Goal: Task Accomplishment & Management: Use online tool/utility

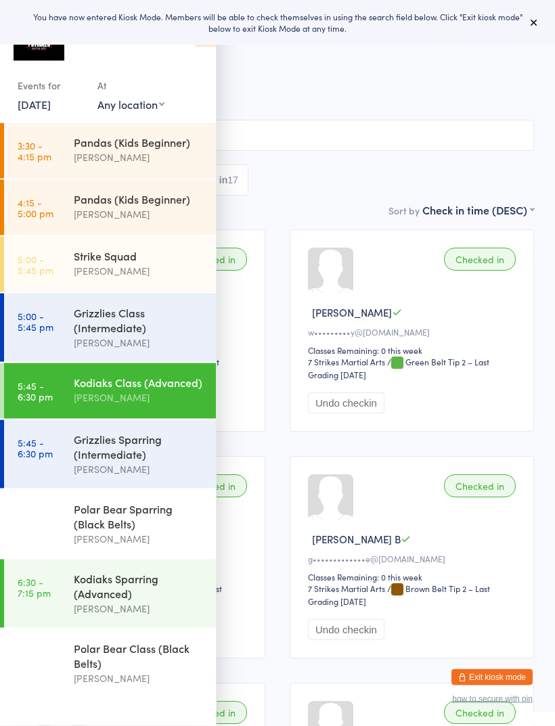
scroll to position [8, 0]
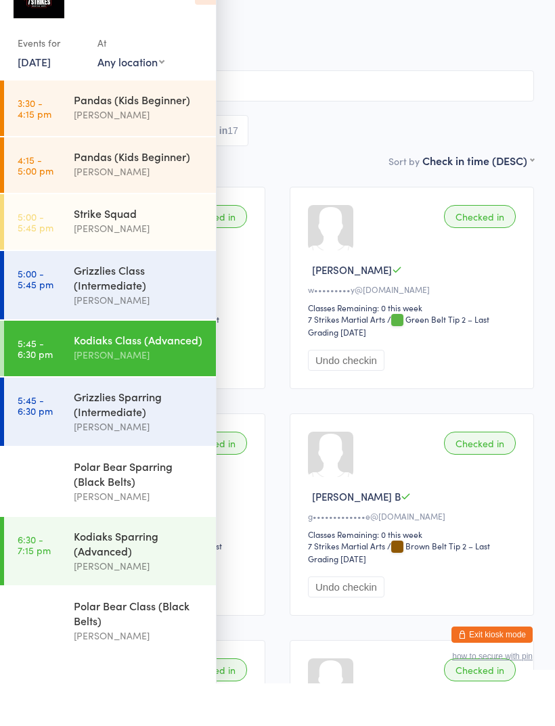
click at [204, 19] on icon at bounding box center [205, 33] width 21 height 28
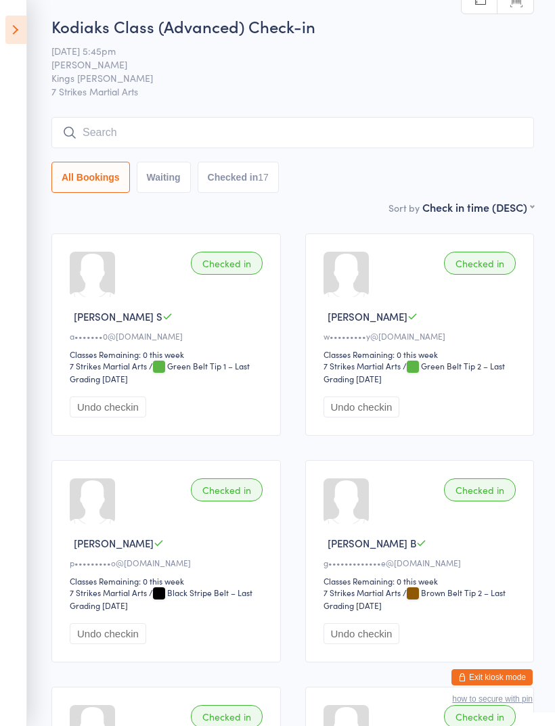
scroll to position [0, 0]
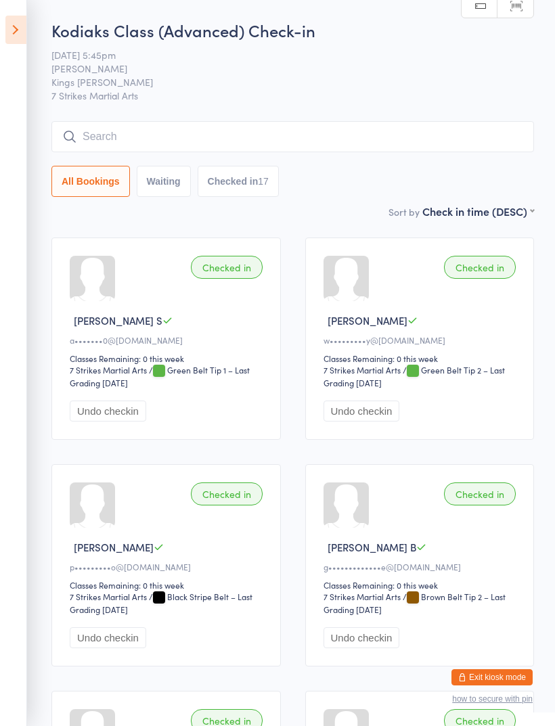
click at [24, 30] on icon at bounding box center [15, 30] width 21 height 28
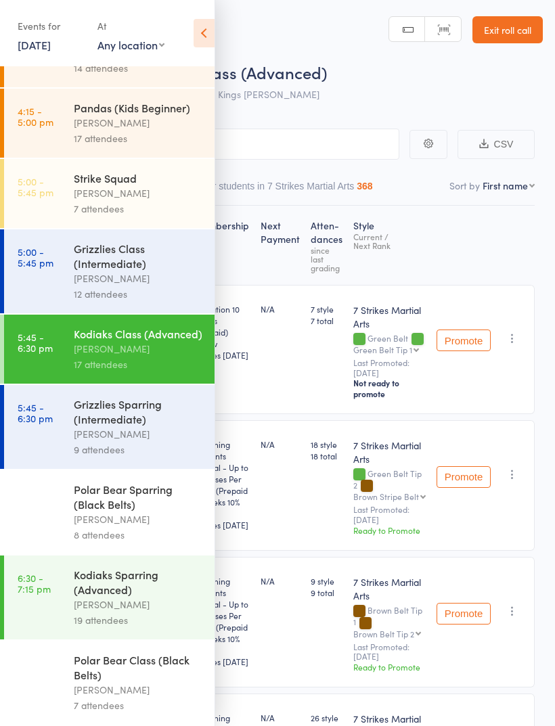
scroll to position [67, 0]
click at [73, 422] on link "5:45 - 6:30 pm Grizzlies Sparring (Intermediate) Daniel Jancek 9 attendees" at bounding box center [109, 427] width 210 height 84
click at [81, 411] on div "Grizzlies Sparring (Intermediate)" at bounding box center [138, 412] width 129 height 30
click at [81, 426] on div "[PERSON_NAME]" at bounding box center [138, 434] width 129 height 16
click at [134, 426] on div "[PERSON_NAME]" at bounding box center [138, 434] width 129 height 16
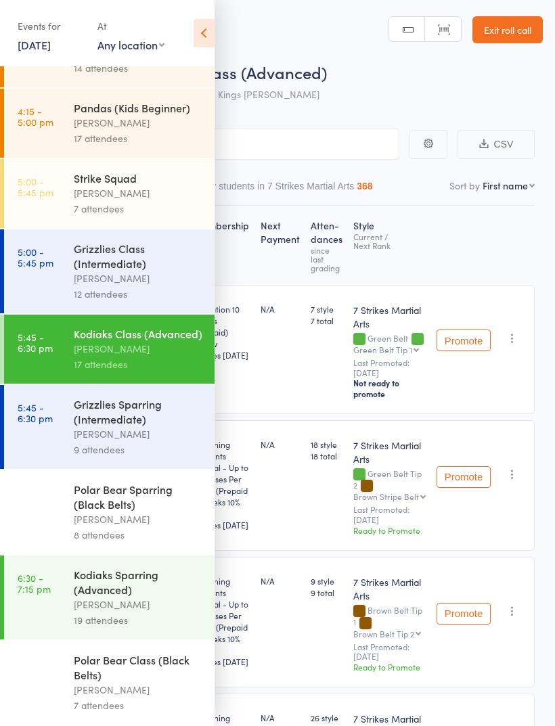
click at [148, 426] on div "[PERSON_NAME]" at bounding box center [138, 434] width 129 height 16
click at [139, 430] on div "[PERSON_NAME]" at bounding box center [138, 434] width 129 height 16
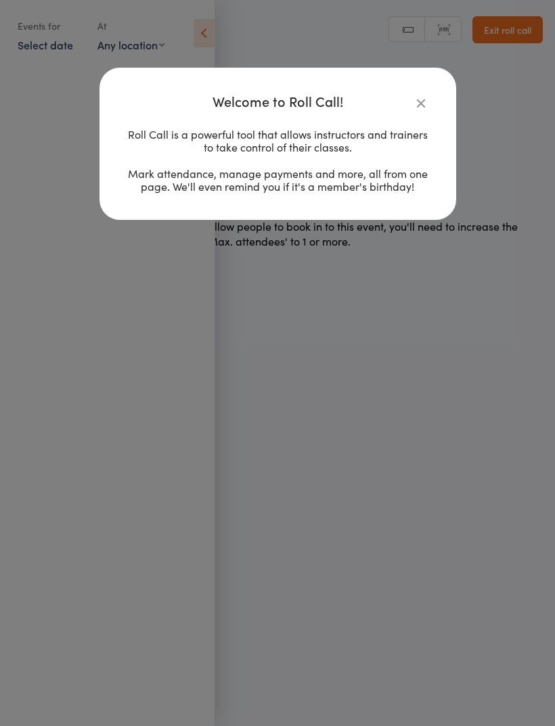
click at [158, 406] on div "Welcome to Roll Call! Roll Call is a powerful tool that allows instructors and …" at bounding box center [277, 363] width 555 height 726
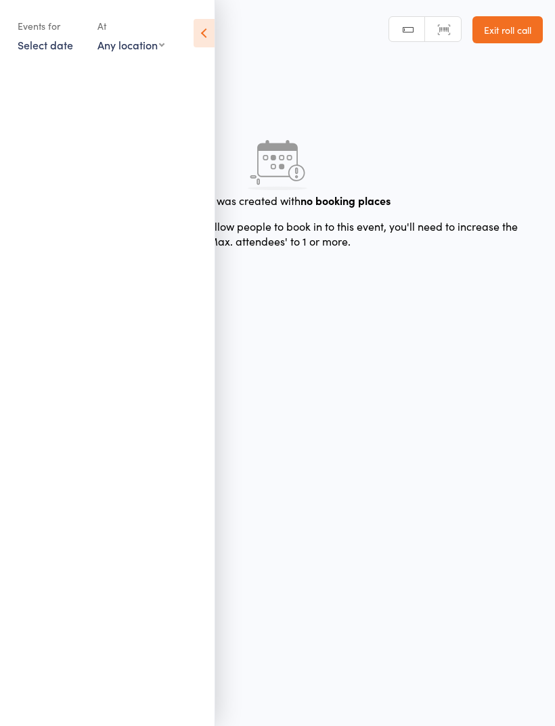
click at [194, 37] on icon at bounding box center [204, 33] width 21 height 28
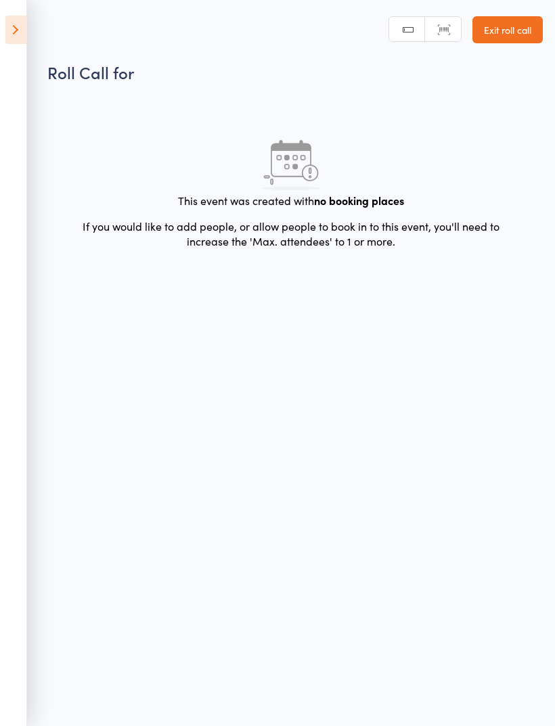
click at [229, 24] on header "Roll Call for Manual search Scanner input Exit roll call" at bounding box center [277, 41] width 555 height 83
click at [25, 28] on icon at bounding box center [15, 30] width 21 height 28
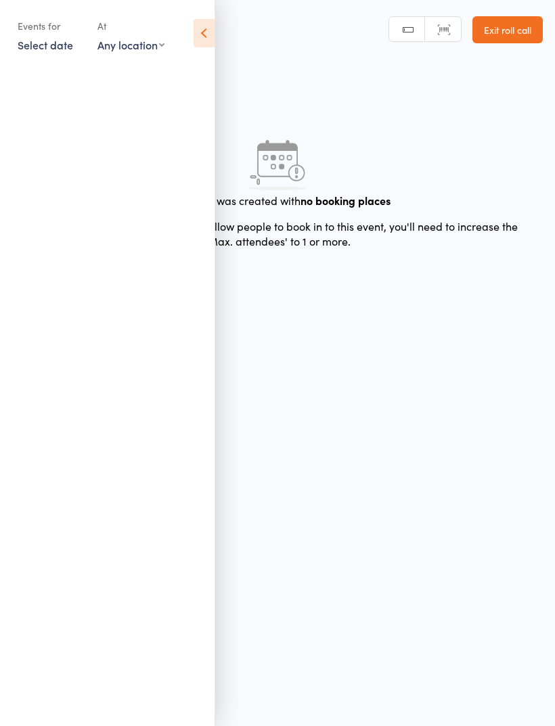
click at [131, 43] on select "Any location Wentworthville Community Centre Glendenning PS Kings Langley PS Be…" at bounding box center [130, 44] width 67 height 15
click at [51, 40] on link "Select date" at bounding box center [45, 44] width 55 height 15
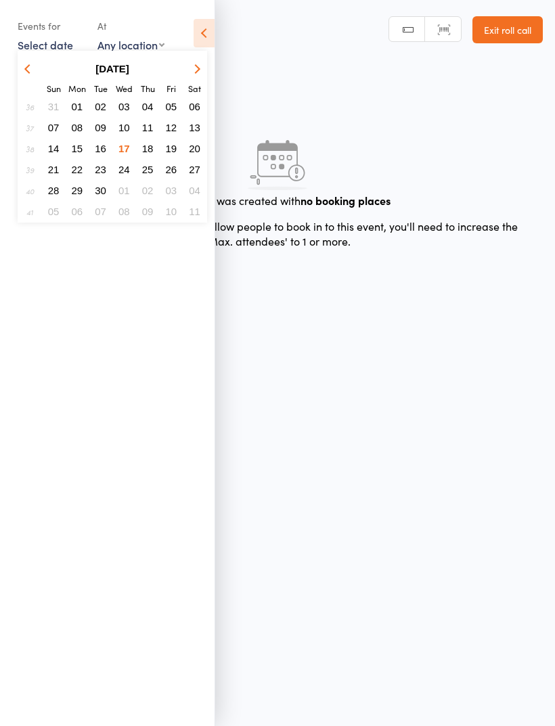
click at [119, 152] on span "17" at bounding box center [124, 149] width 12 height 12
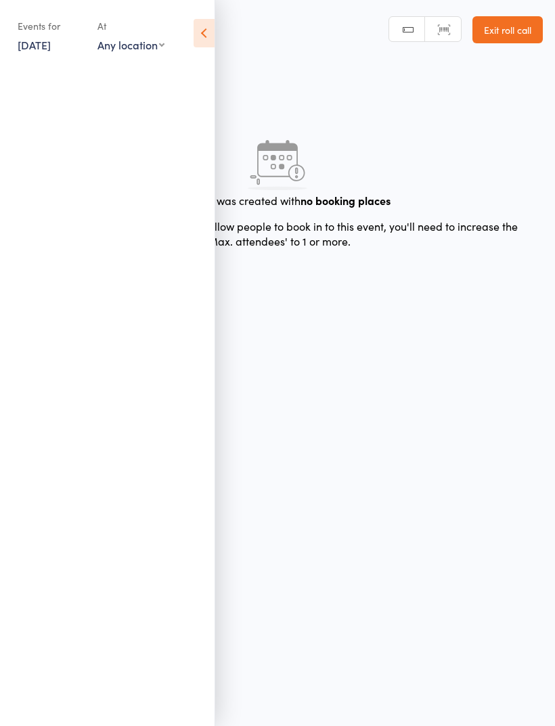
click at [135, 42] on select "Any location Wentworthville Community Centre Glendenning PS Kings Langley PS Be…" at bounding box center [130, 44] width 67 height 15
click at [148, 52] on select "Any location Wentworthville Community Centre Glendenning PS Kings Langley PS Be…" at bounding box center [142, 44] width 91 height 15
click at [139, 52] on select "Any location Wentworthville Community Centre Glendenning PS Kings Langley PS Be…" at bounding box center [142, 44] width 91 height 15
select select "2"
click at [143, 225] on ul at bounding box center [107, 396] width 215 height 660
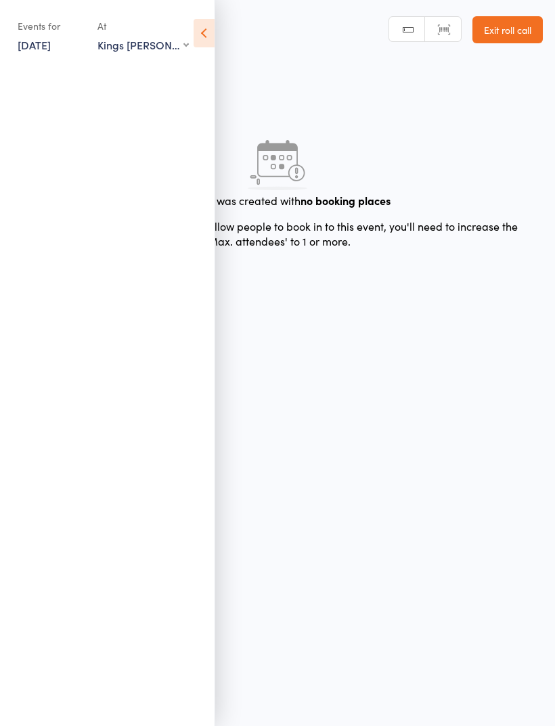
click at [156, 213] on ul at bounding box center [107, 396] width 215 height 660
click at [213, 24] on icon at bounding box center [204, 33] width 21 height 28
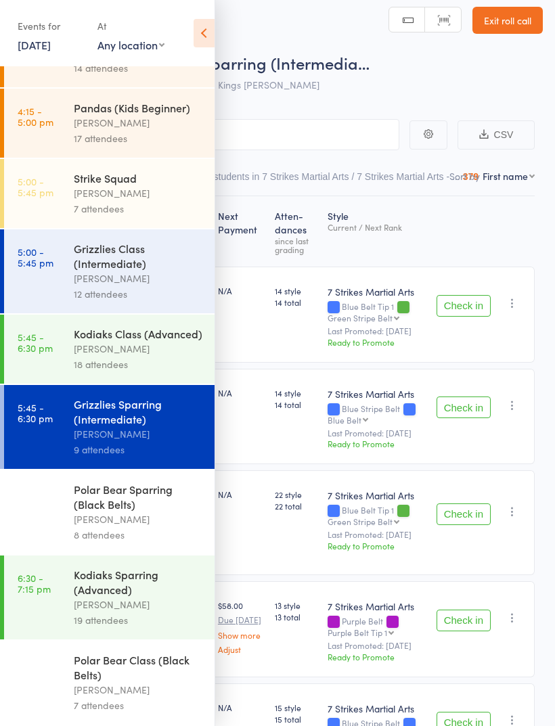
scroll to position [67, 0]
click at [213, 30] on icon at bounding box center [204, 33] width 21 height 28
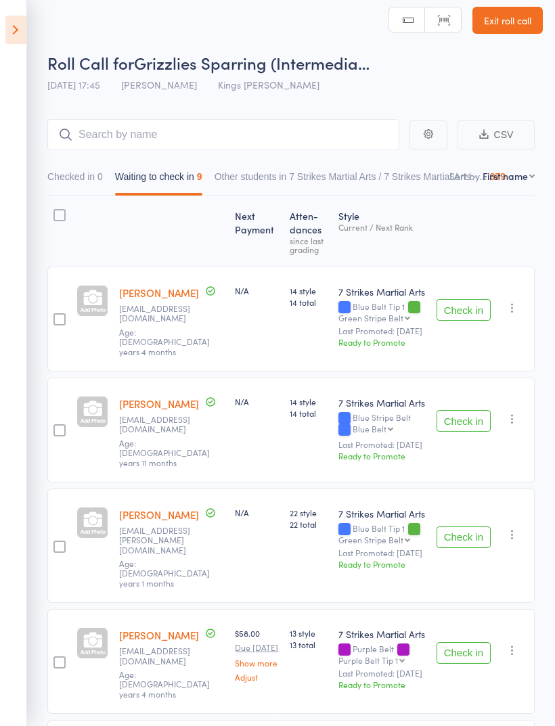
click at [466, 321] on button "Check in" at bounding box center [464, 310] width 54 height 22
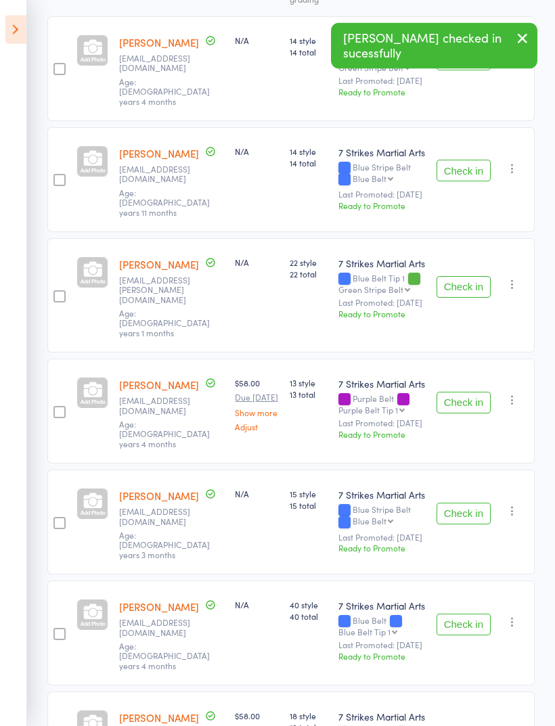
scroll to position [260, 0]
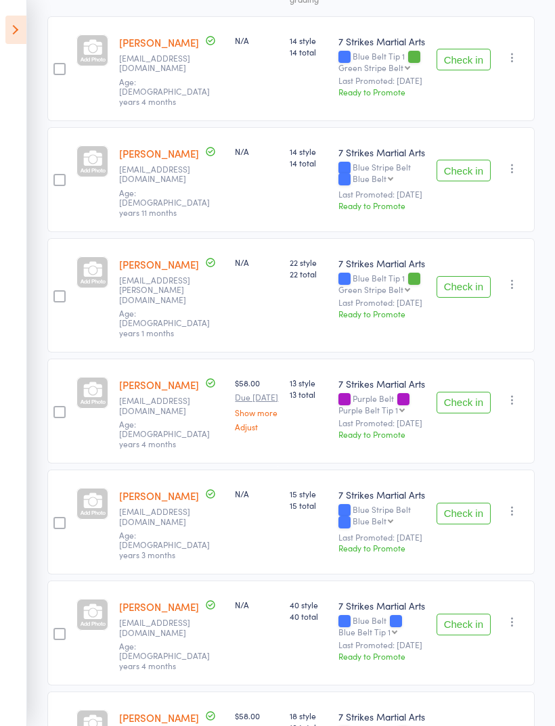
click at [481, 280] on button "Check in" at bounding box center [464, 287] width 54 height 22
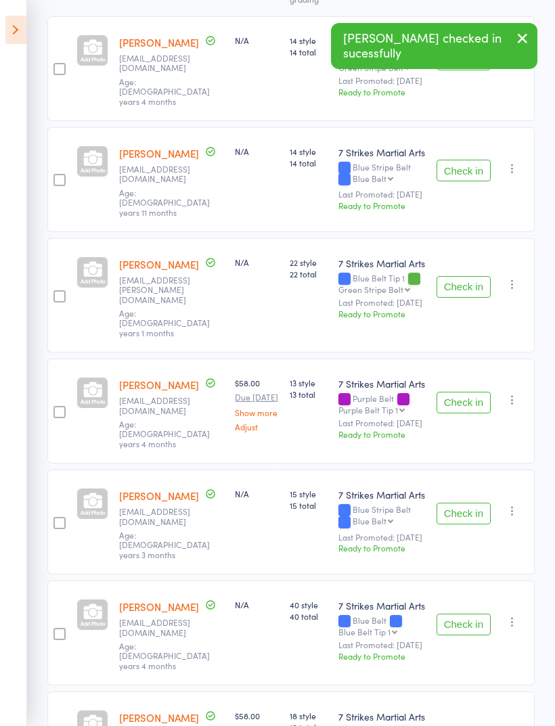
click at [466, 392] on button "Check in" at bounding box center [464, 403] width 54 height 22
click at [466, 276] on button "Check in" at bounding box center [464, 287] width 54 height 22
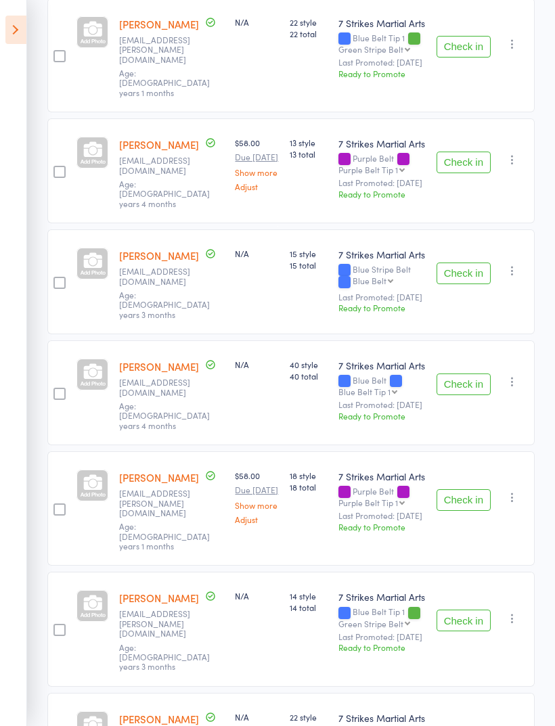
scroll to position [507, 0]
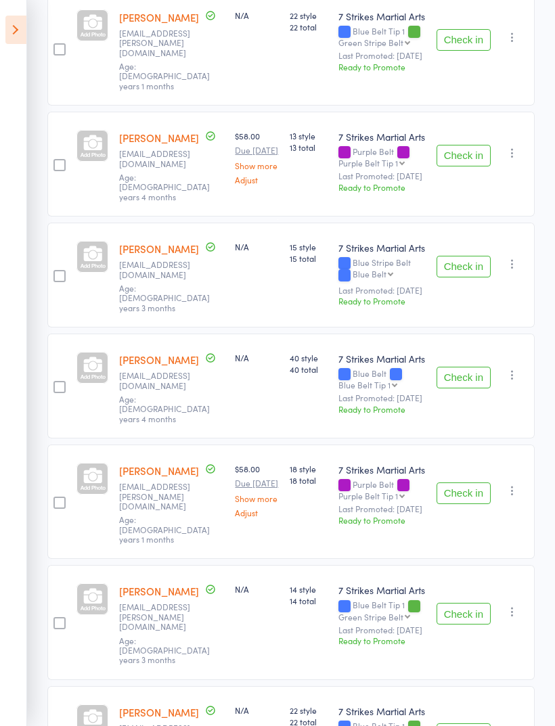
click at [464, 603] on button "Check in" at bounding box center [464, 614] width 54 height 22
click at [471, 723] on button "Check in" at bounding box center [464, 734] width 54 height 22
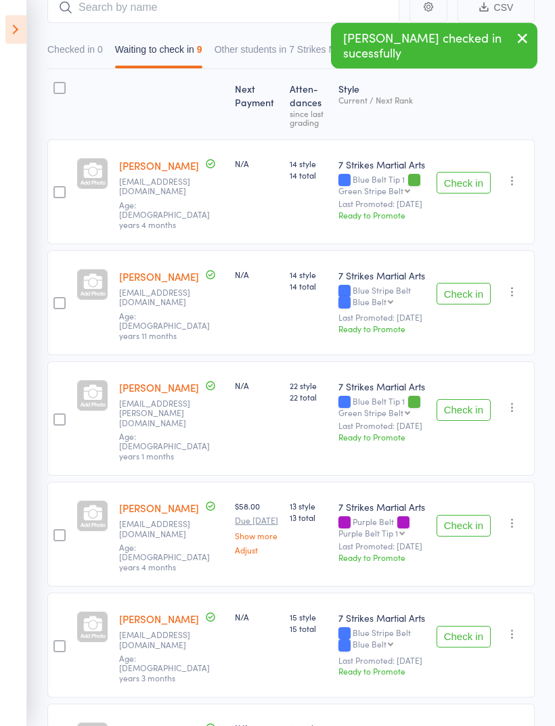
scroll to position [137, 0]
click at [475, 182] on button "Check in" at bounding box center [464, 183] width 54 height 22
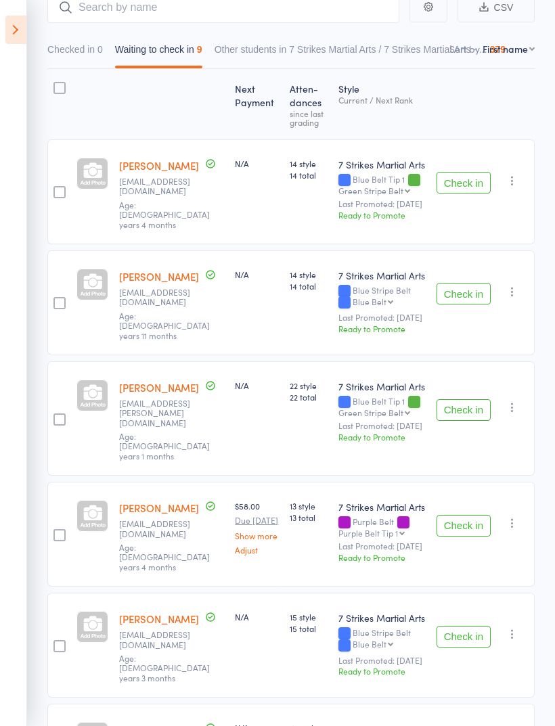
click at [474, 187] on button "Check in" at bounding box center [464, 183] width 54 height 22
click at [474, 183] on button "Check in" at bounding box center [464, 183] width 54 height 22
click at [466, 187] on button "Check in" at bounding box center [464, 183] width 54 height 22
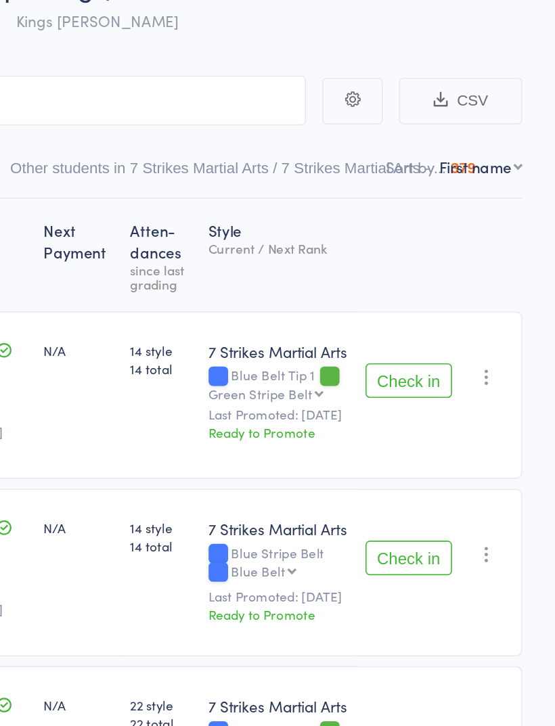
click at [437, 229] on button "Check in" at bounding box center [464, 238] width 54 height 22
click at [431, 225] on div "Check in Check in Promote Send message Add Note Add Task Add Flag Remove Mark a…" at bounding box center [483, 247] width 104 height 105
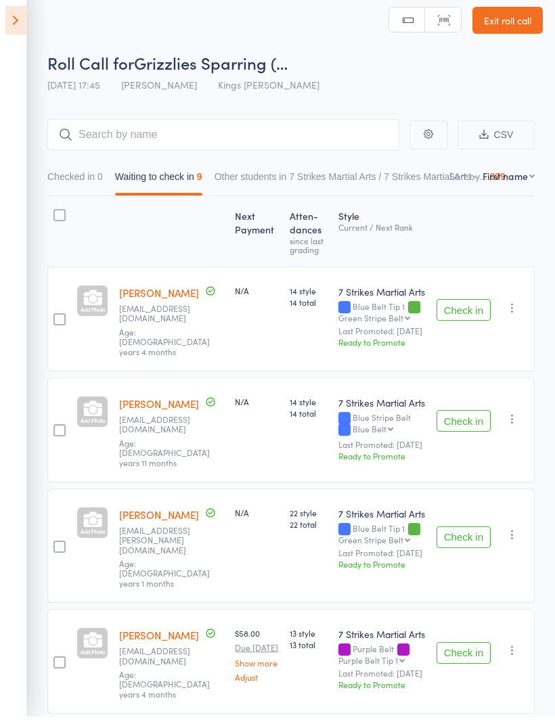
scroll to position [9, 0]
click at [470, 307] on button "Check in" at bounding box center [464, 310] width 54 height 22
click at [476, 321] on button "Check in" at bounding box center [464, 310] width 54 height 22
click at [479, 308] on button "Check in" at bounding box center [464, 310] width 54 height 22
click at [470, 316] on button "Check in" at bounding box center [464, 310] width 54 height 22
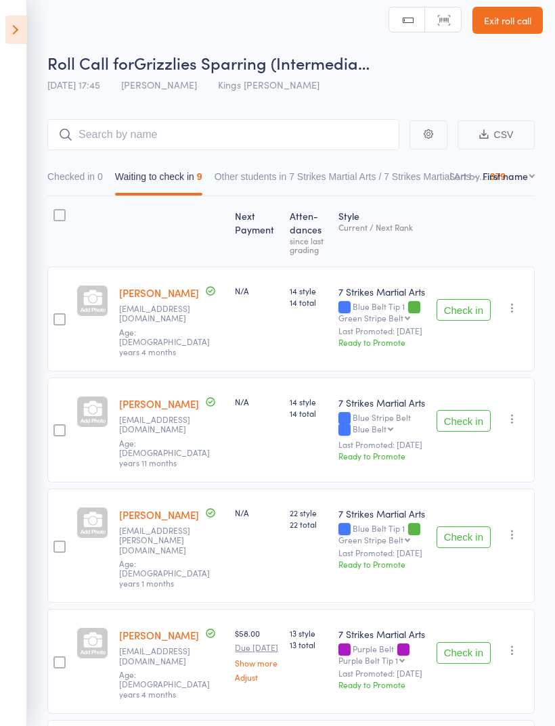
click at [479, 306] on button "Check in" at bounding box center [464, 310] width 54 height 22
click at [474, 309] on button "Check in" at bounding box center [464, 310] width 54 height 22
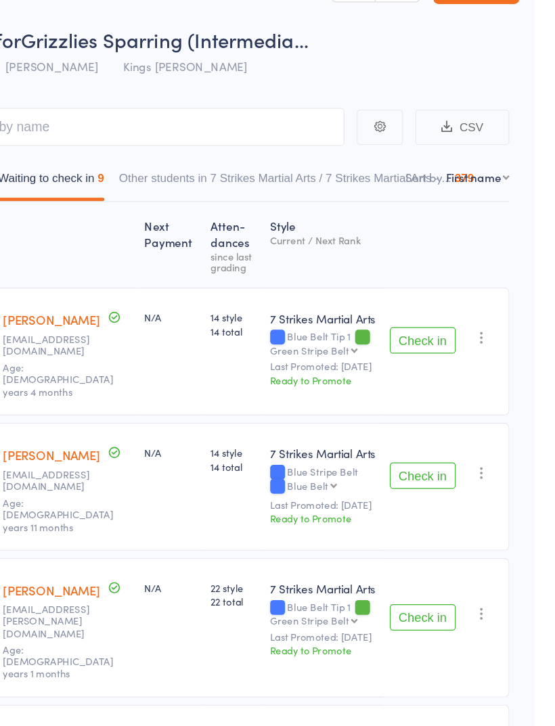
scroll to position [0, 0]
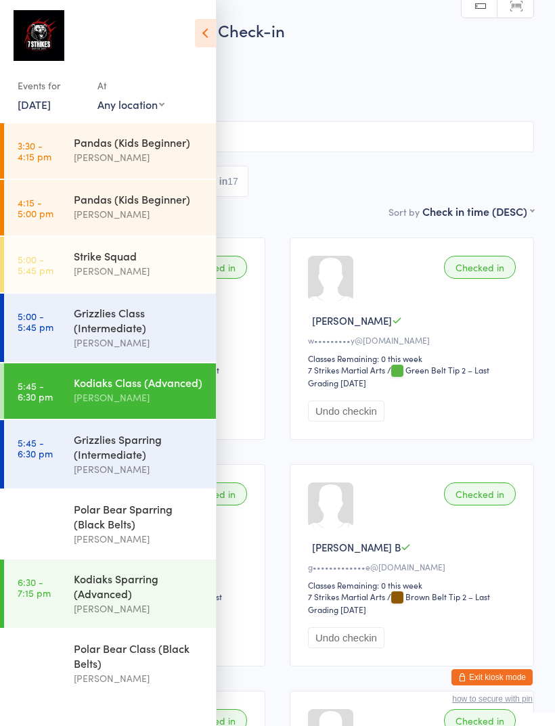
click at [160, 462] on div "Grizzlies Sparring (Intermediate)" at bounding box center [139, 447] width 131 height 30
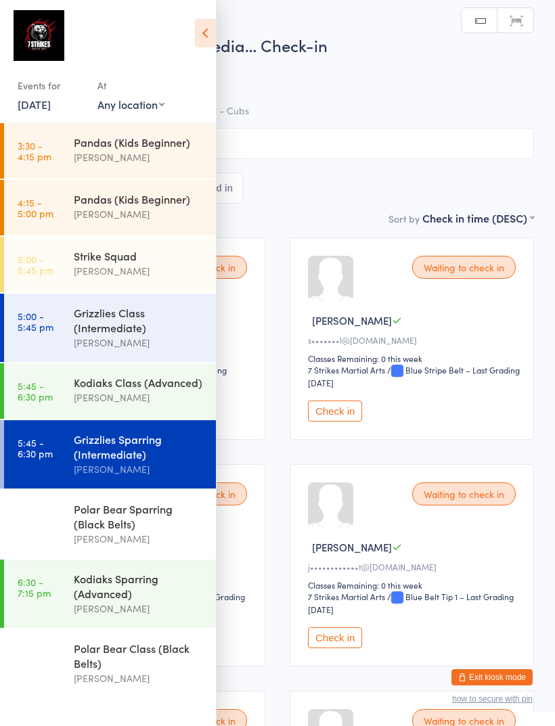
click at [211, 28] on icon at bounding box center [205, 33] width 21 height 28
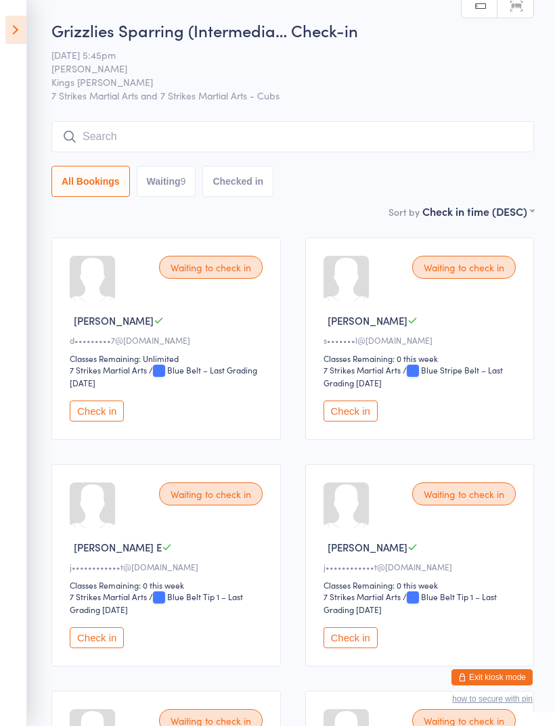
click at [106, 413] on button "Check in" at bounding box center [97, 411] width 54 height 21
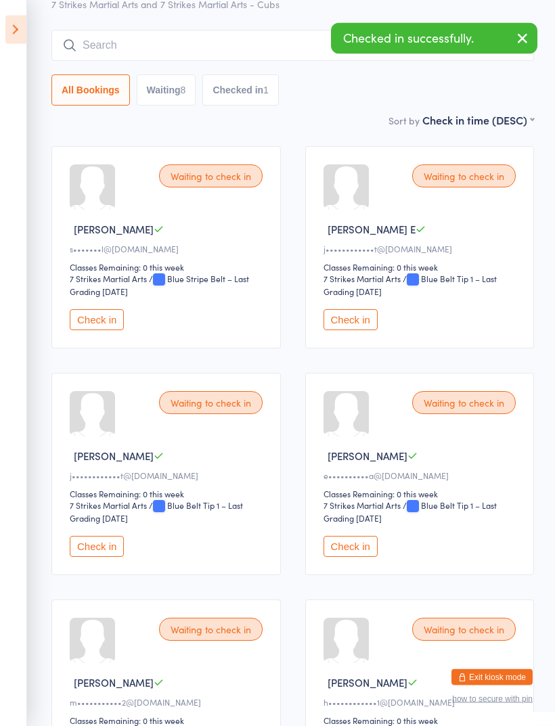
click at [364, 327] on button "Check in" at bounding box center [351, 320] width 54 height 21
click at [106, 557] on button "Check in" at bounding box center [97, 546] width 54 height 21
click at [108, 557] on button "Check in" at bounding box center [97, 546] width 54 height 21
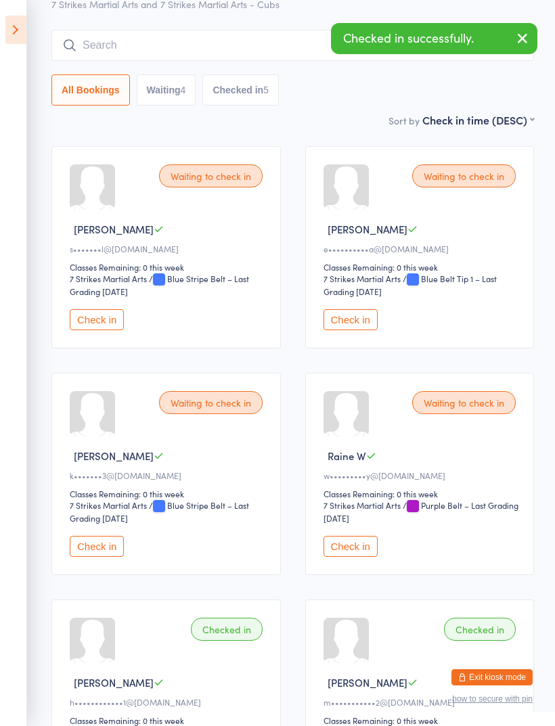
click at [368, 556] on button "Check in" at bounding box center [351, 546] width 54 height 21
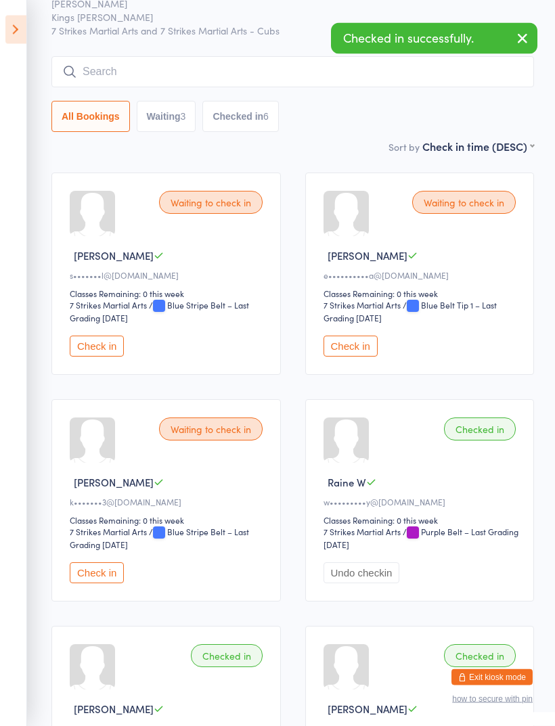
scroll to position [66, 0]
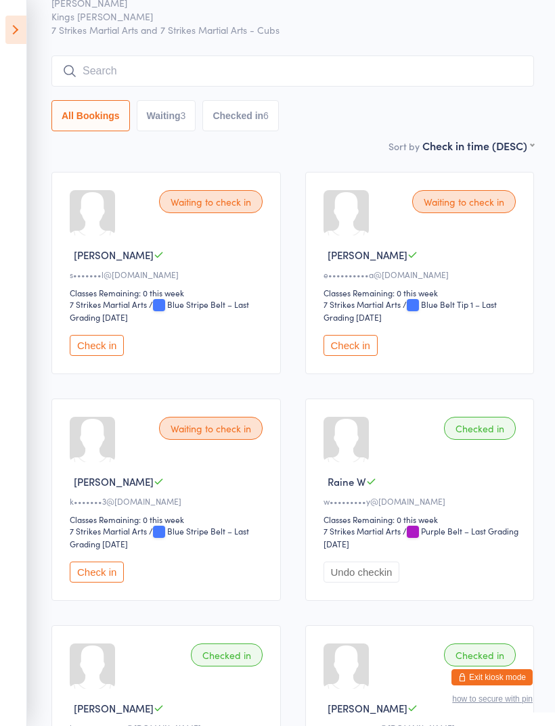
click at [101, 583] on button "Check in" at bounding box center [97, 572] width 54 height 21
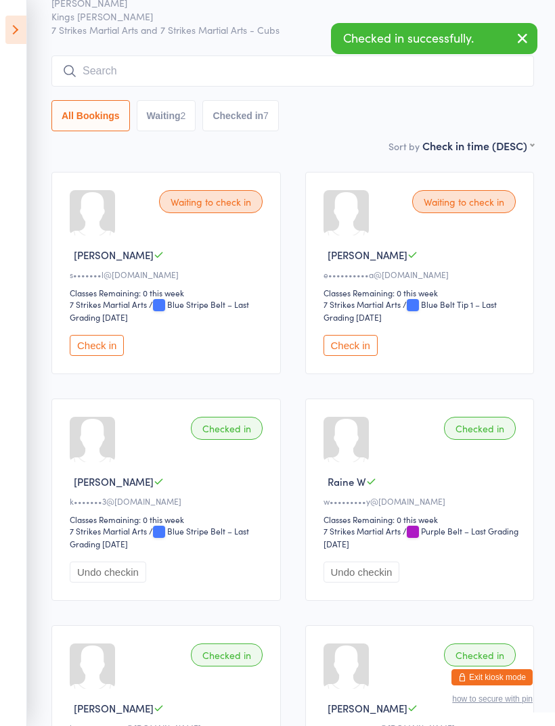
click at [353, 351] on button "Check in" at bounding box center [351, 345] width 54 height 21
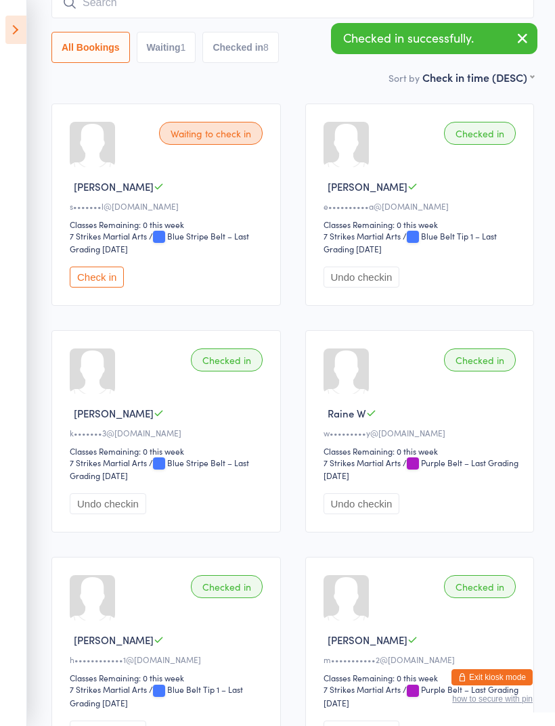
scroll to position [0, 0]
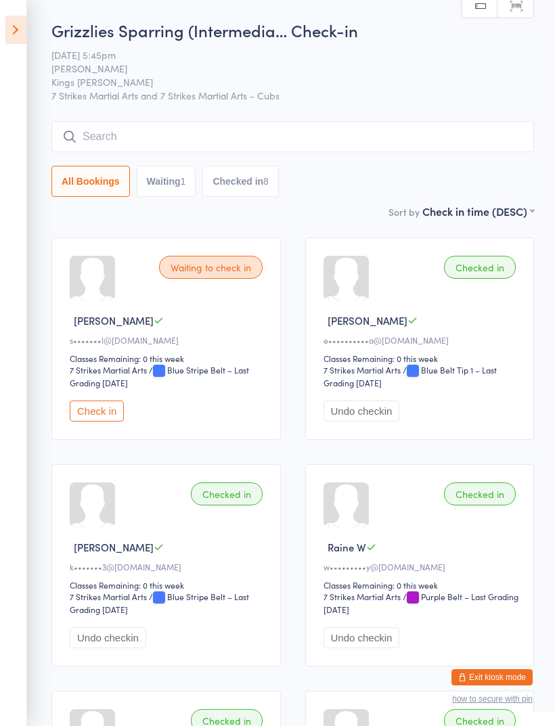
click at [22, 41] on icon at bounding box center [15, 30] width 21 height 28
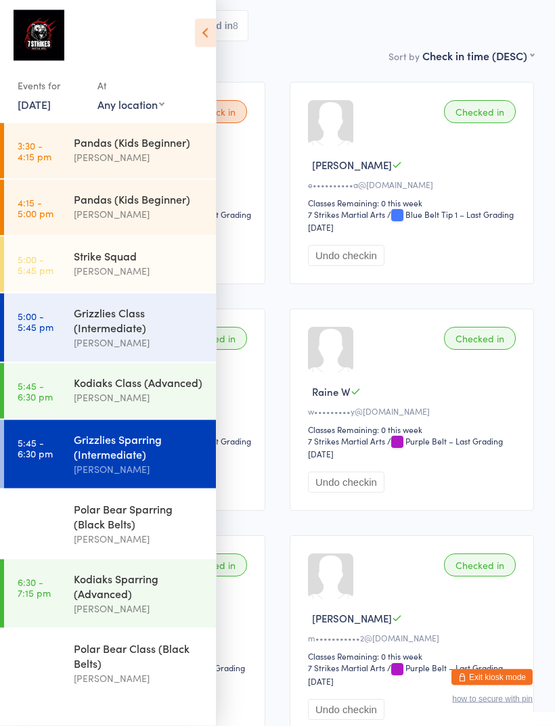
scroll to position [156, 0]
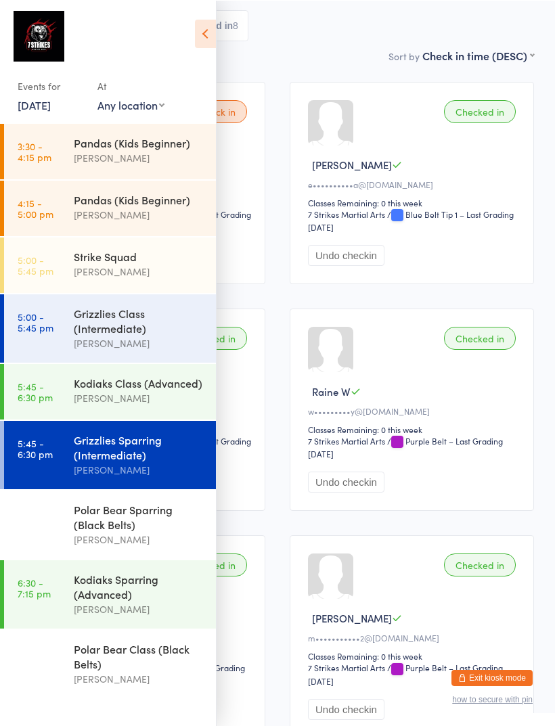
click at [137, 527] on div "Polar Bear Sparring (Black Belts)" at bounding box center [139, 517] width 131 height 30
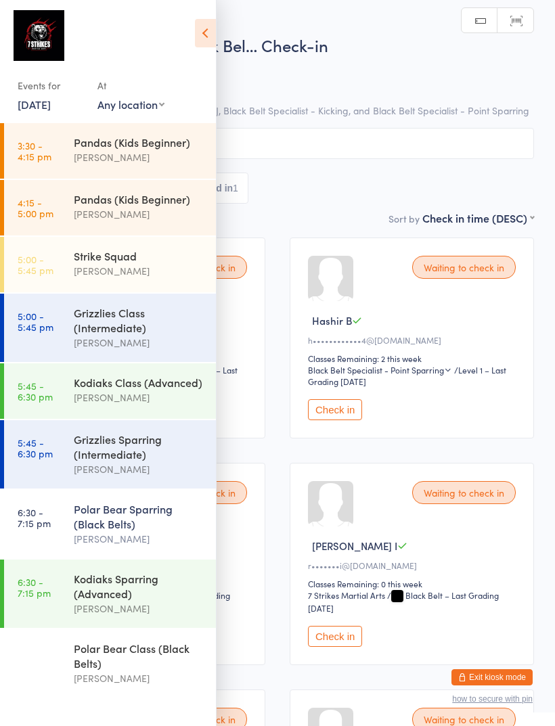
click at [198, 39] on icon at bounding box center [205, 33] width 21 height 28
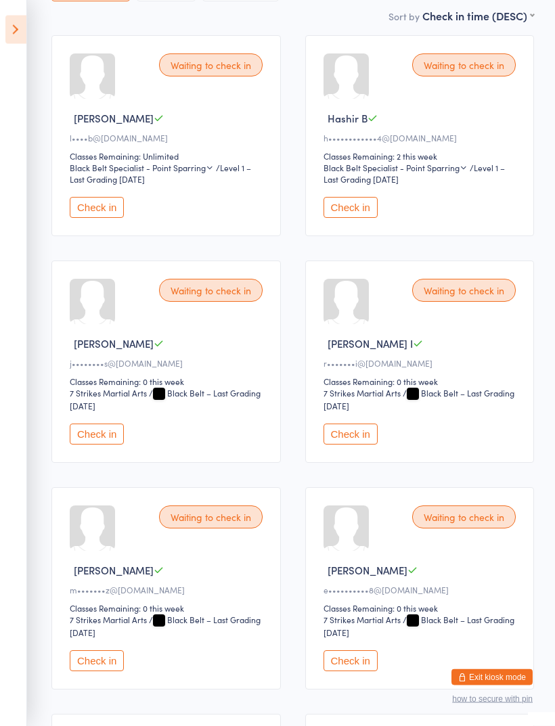
scroll to position [217, 0]
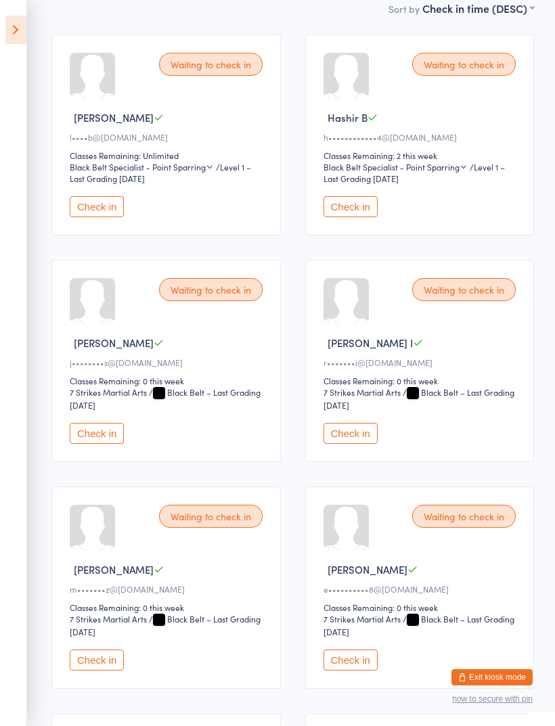
click at [362, 210] on button "Check in" at bounding box center [351, 206] width 54 height 21
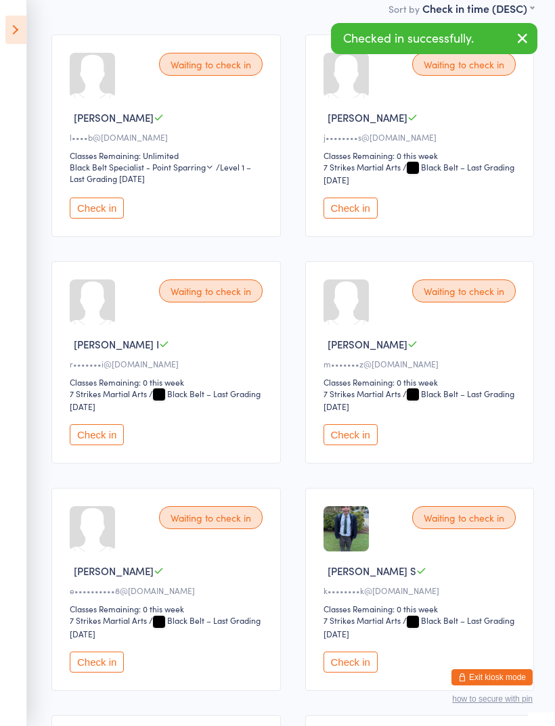
click at [364, 212] on button "Check in" at bounding box center [351, 208] width 54 height 21
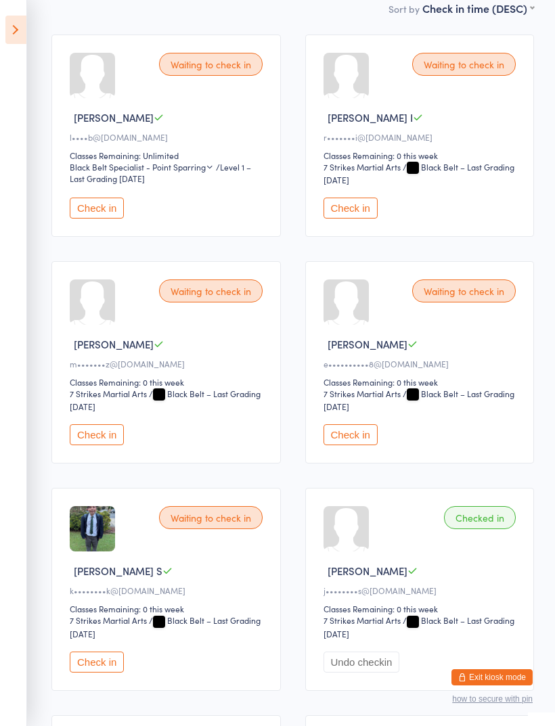
click at [367, 215] on button "Check in" at bounding box center [351, 208] width 54 height 21
click at [113, 445] on button "Check in" at bounding box center [97, 434] width 54 height 21
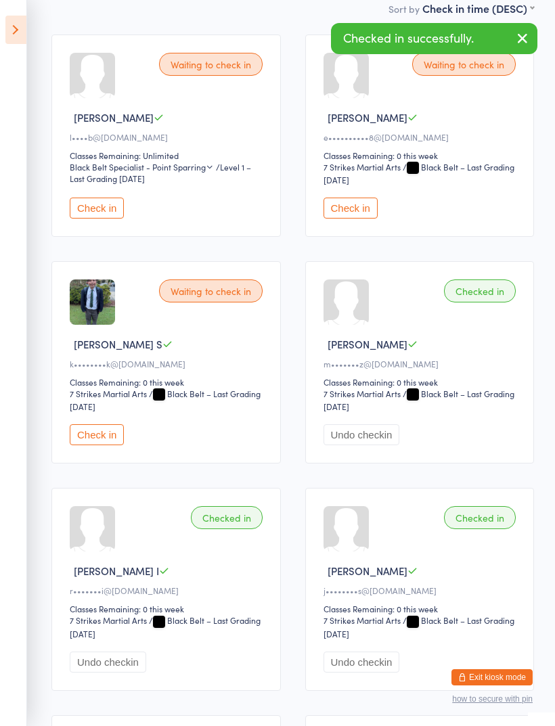
click at [112, 445] on button "Check in" at bounding box center [97, 434] width 54 height 21
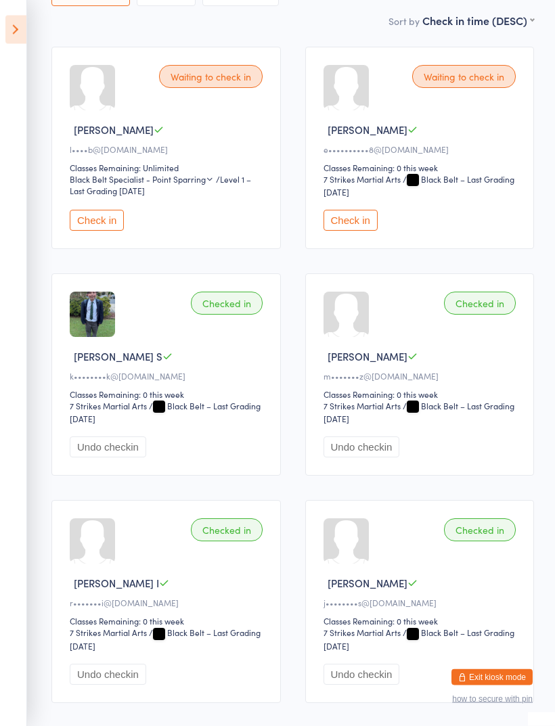
scroll to position [205, 0]
click at [25, 16] on icon at bounding box center [15, 30] width 21 height 28
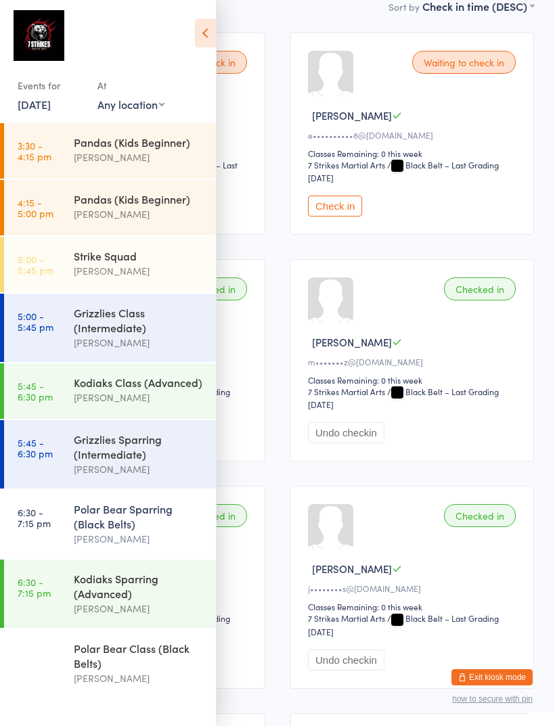
click at [141, 601] on div "Kodiaks Sparring (Advanced)" at bounding box center [139, 586] width 131 height 30
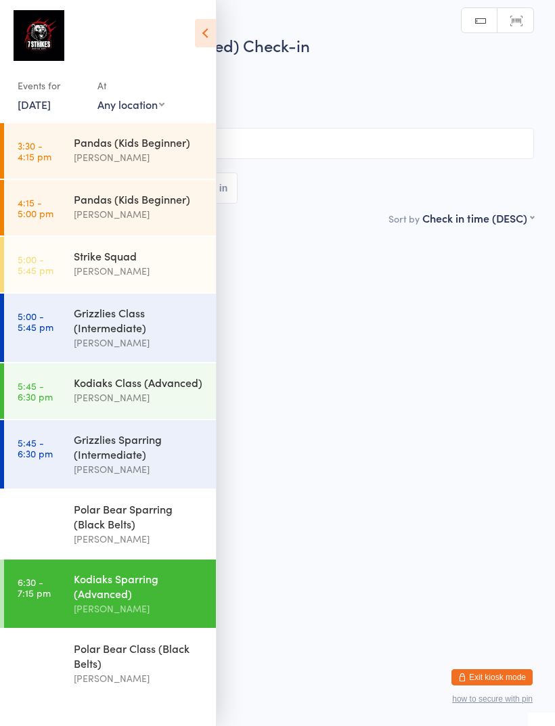
click at [214, 33] on icon at bounding box center [205, 33] width 21 height 28
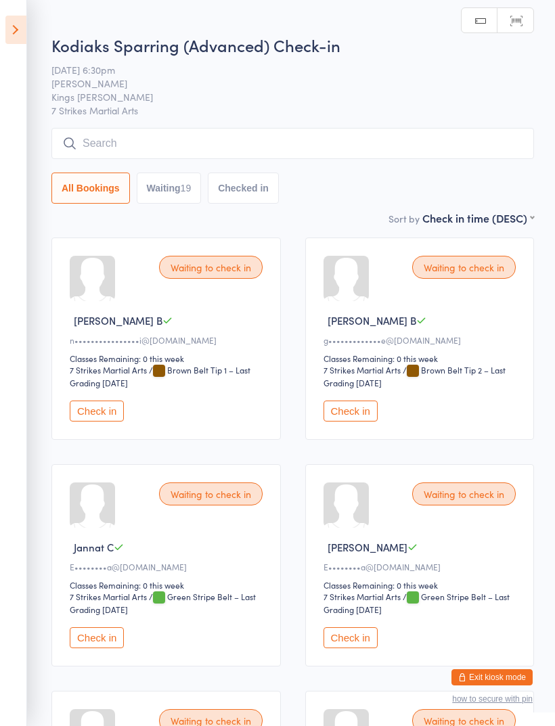
click at [116, 419] on button "Check in" at bounding box center [97, 411] width 54 height 21
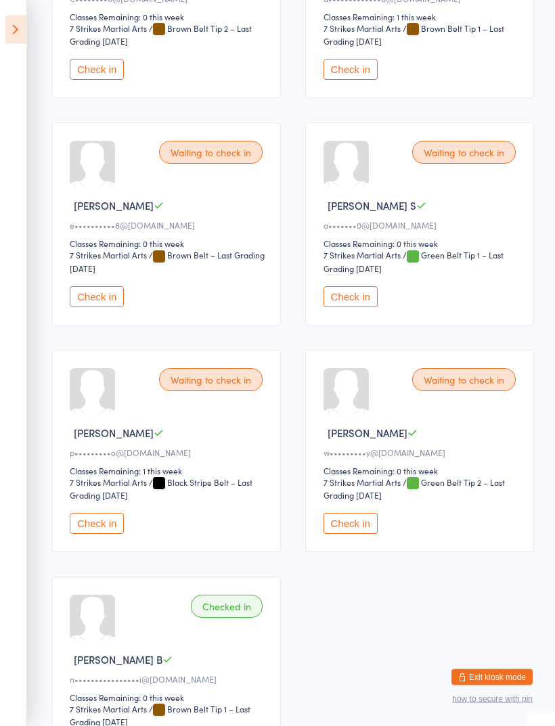
scroll to position [1703, 0]
click at [357, 307] on button "Check in" at bounding box center [351, 296] width 54 height 21
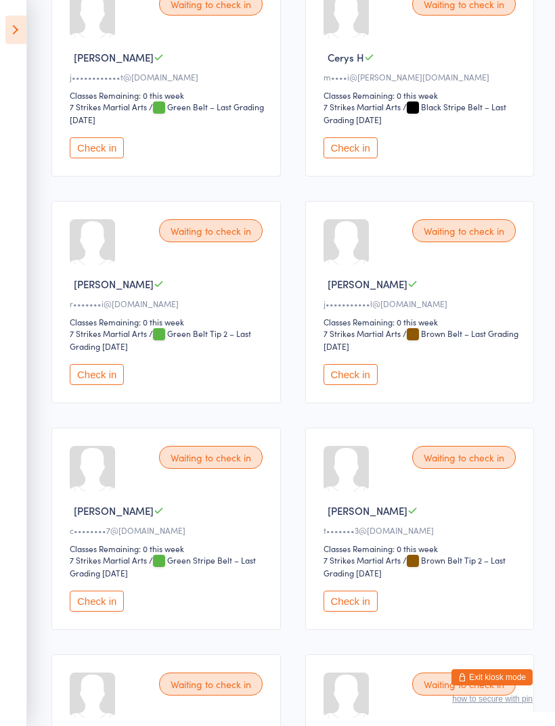
scroll to position [947, 0]
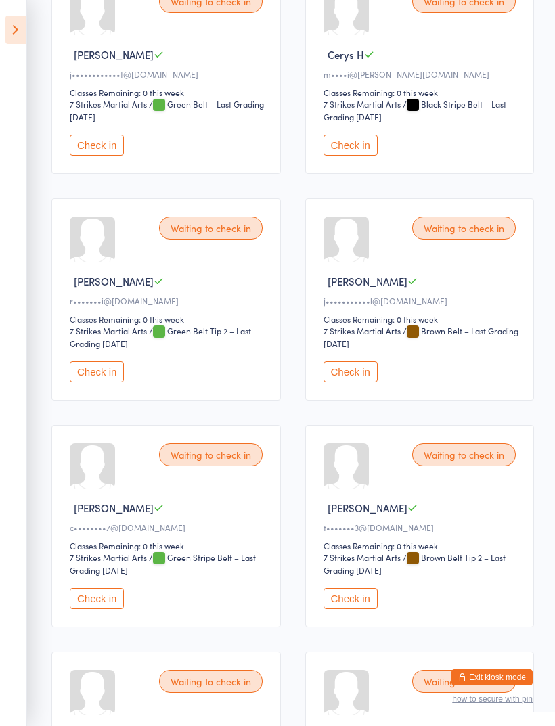
click at [357, 382] on button "Check in" at bounding box center [351, 371] width 54 height 21
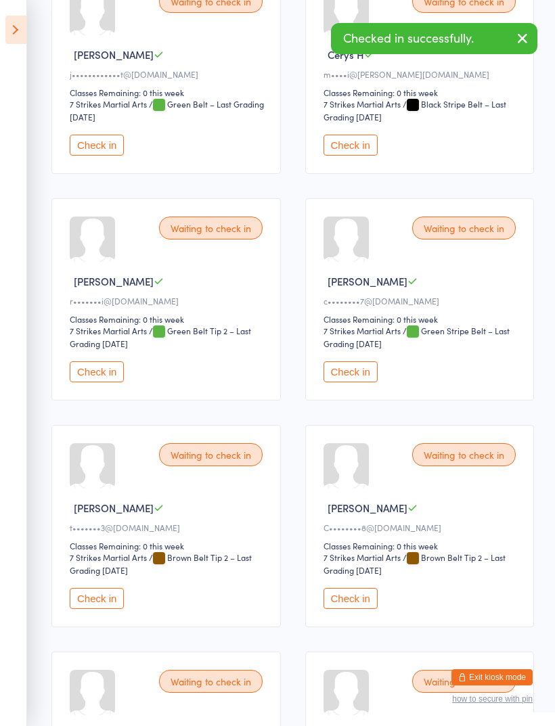
click at [124, 382] on button "Check in" at bounding box center [97, 371] width 54 height 21
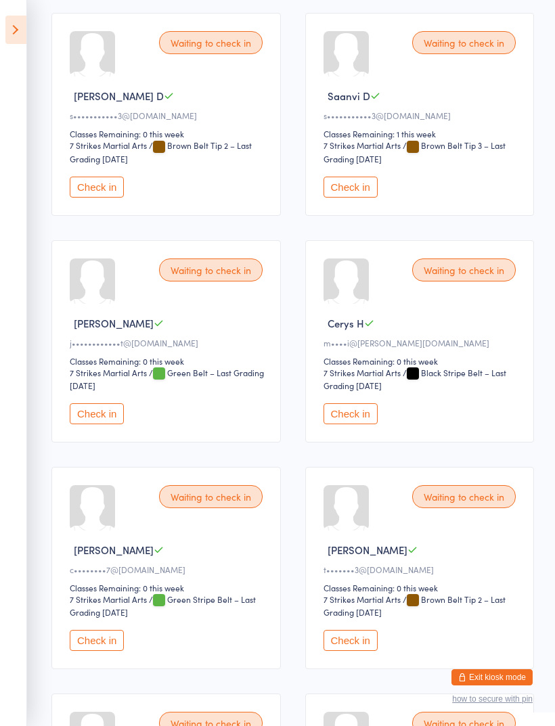
scroll to position [679, 0]
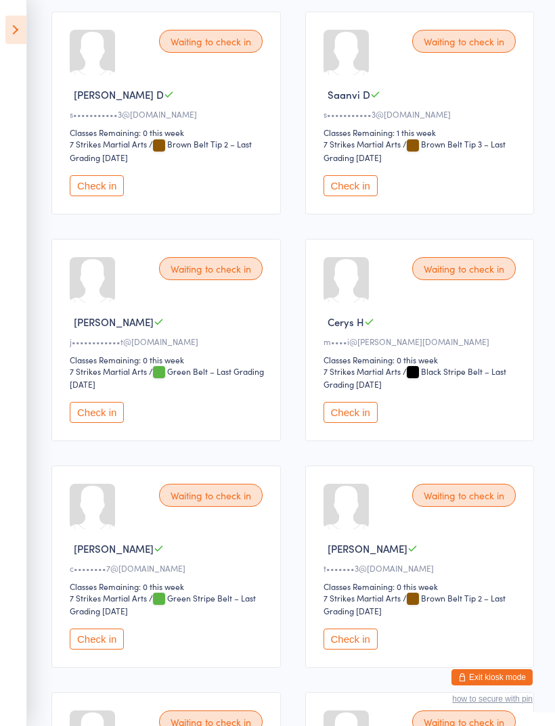
click at [121, 650] on button "Check in" at bounding box center [97, 639] width 54 height 21
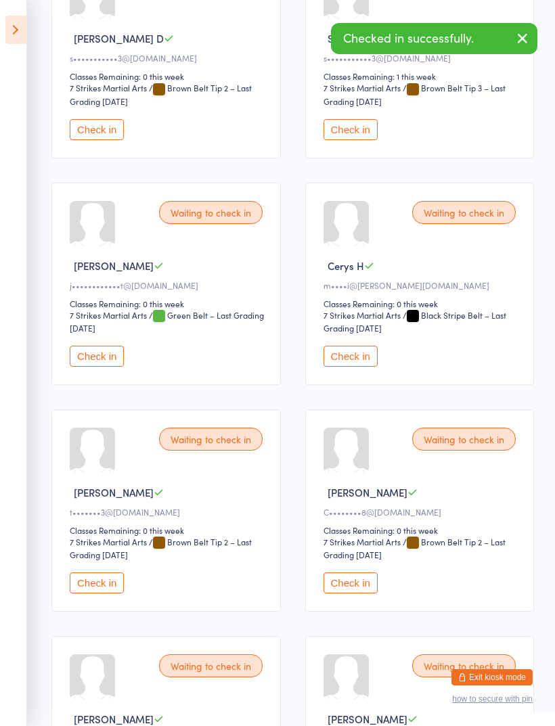
scroll to position [740, 0]
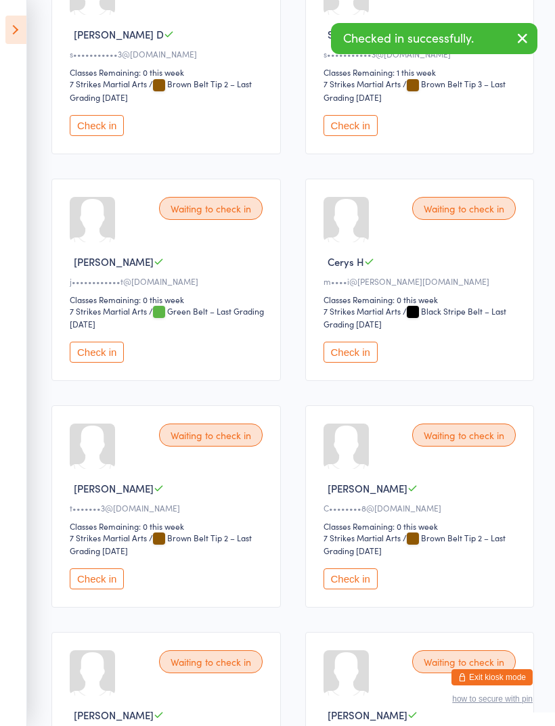
click at [104, 363] on button "Check in" at bounding box center [97, 352] width 54 height 21
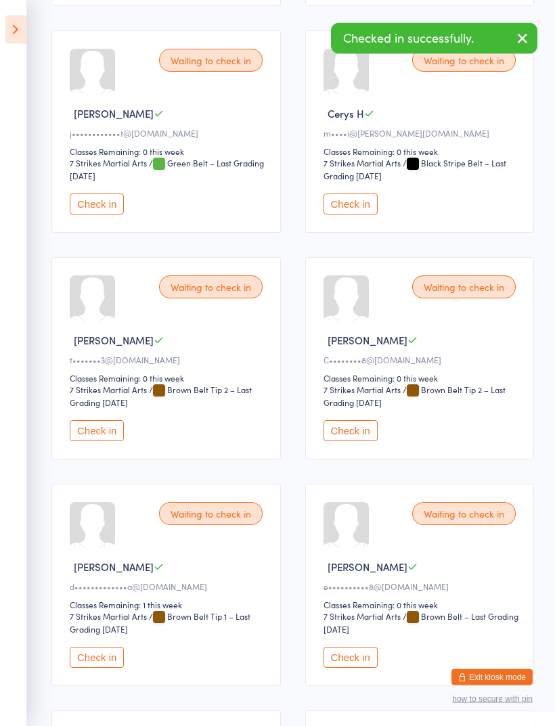
scroll to position [888, 0]
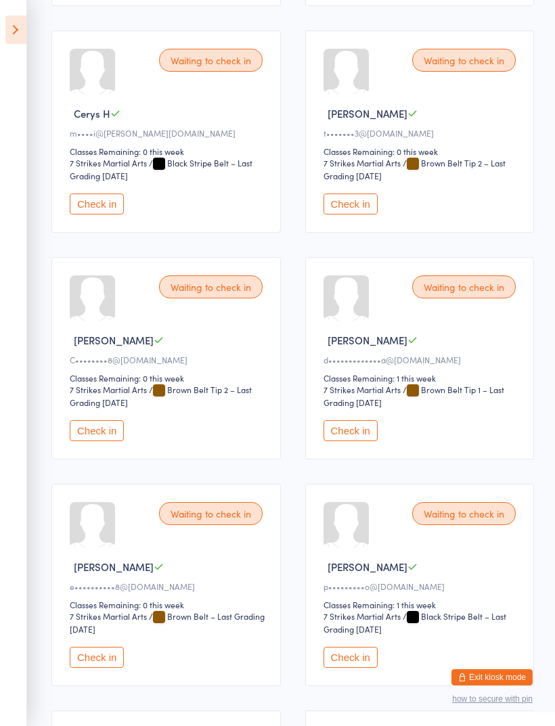
click at [108, 441] on button "Check in" at bounding box center [97, 430] width 54 height 21
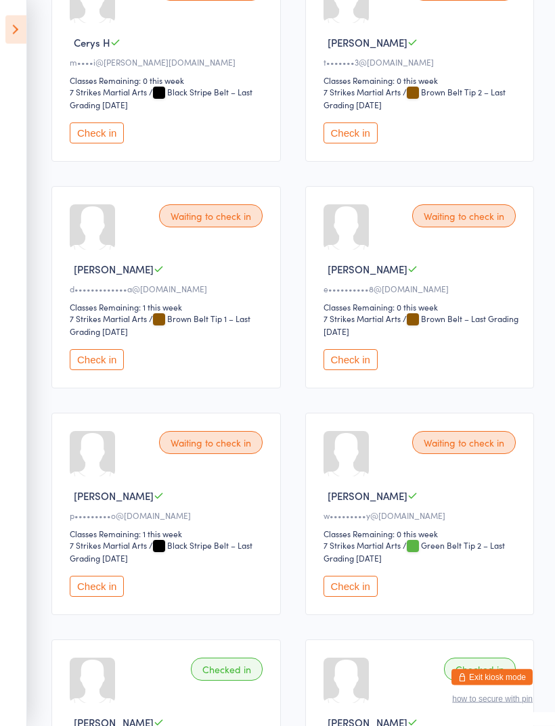
scroll to position [958, 0]
click at [362, 371] on button "Check in" at bounding box center [351, 360] width 54 height 21
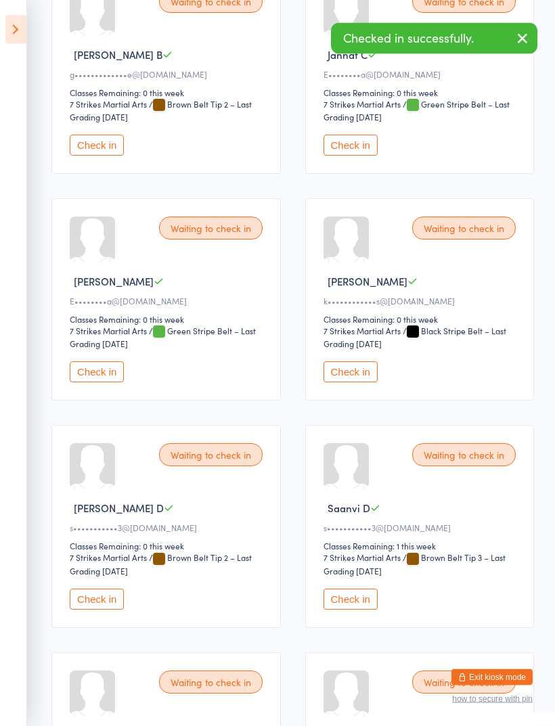
scroll to position [266, 0]
click at [106, 382] on button "Check in" at bounding box center [97, 371] width 54 height 21
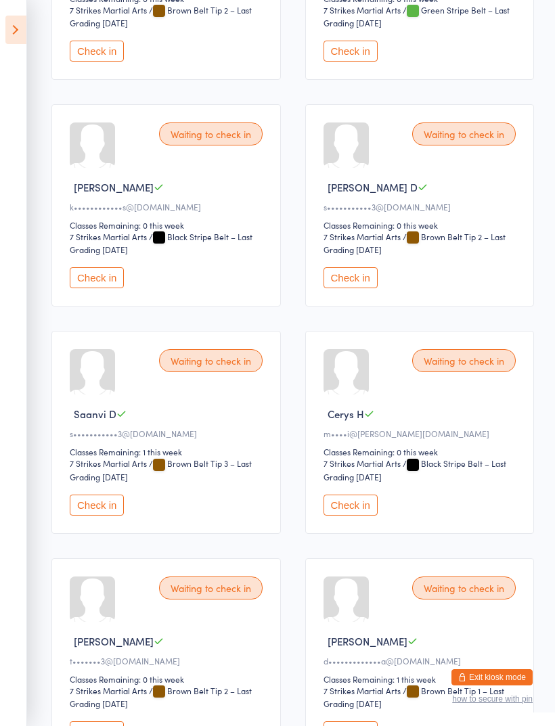
scroll to position [0, 0]
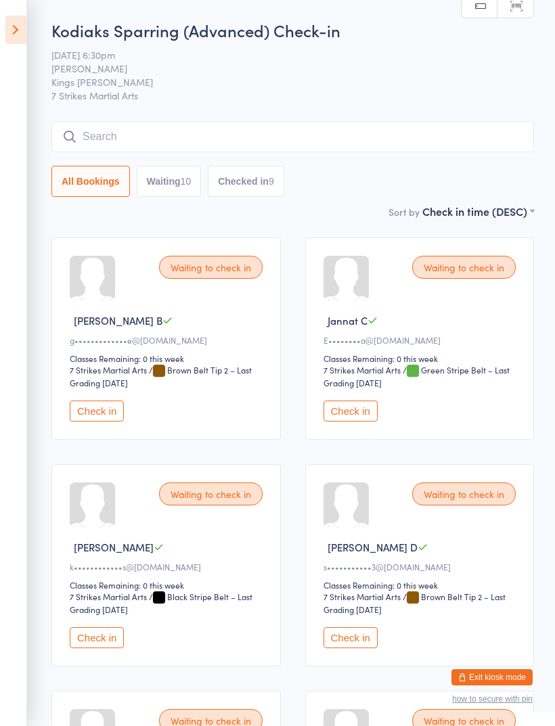
click at [290, 133] on input "search" at bounding box center [292, 136] width 483 height 31
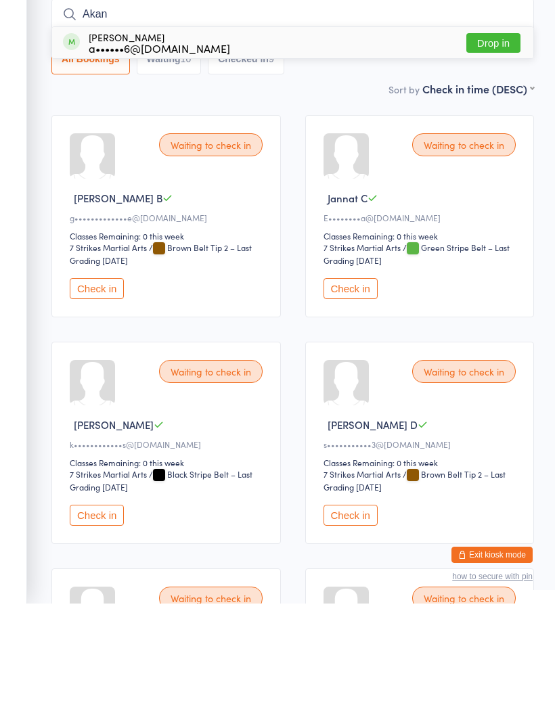
type input "Akan"
click at [504, 156] on button "Drop in" at bounding box center [493, 166] width 54 height 20
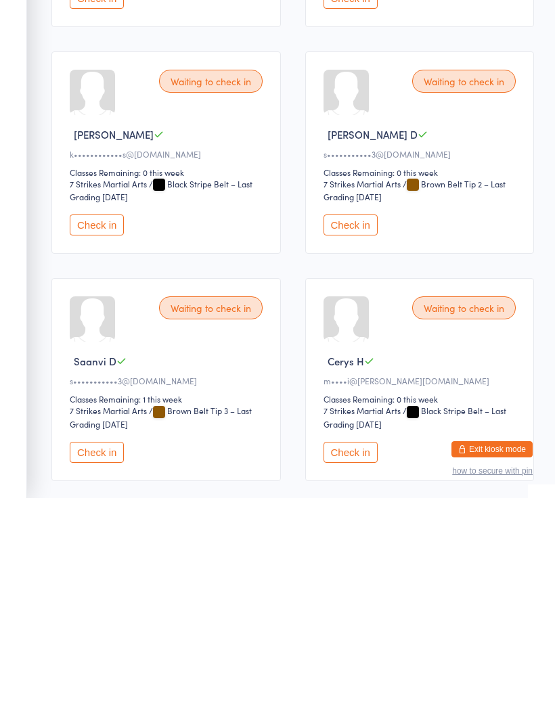
scroll to position [186, 0]
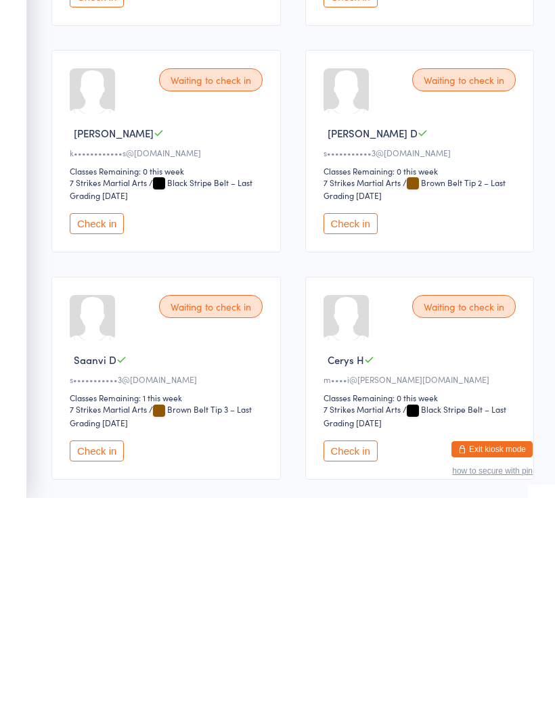
click at [111, 441] on button "Check in" at bounding box center [97, 451] width 54 height 21
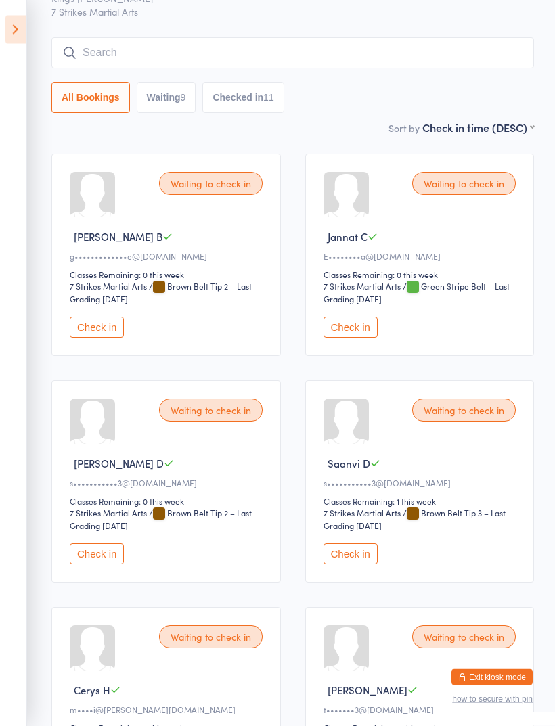
scroll to position [84, 0]
click at [120, 338] on button "Check in" at bounding box center [97, 327] width 54 height 21
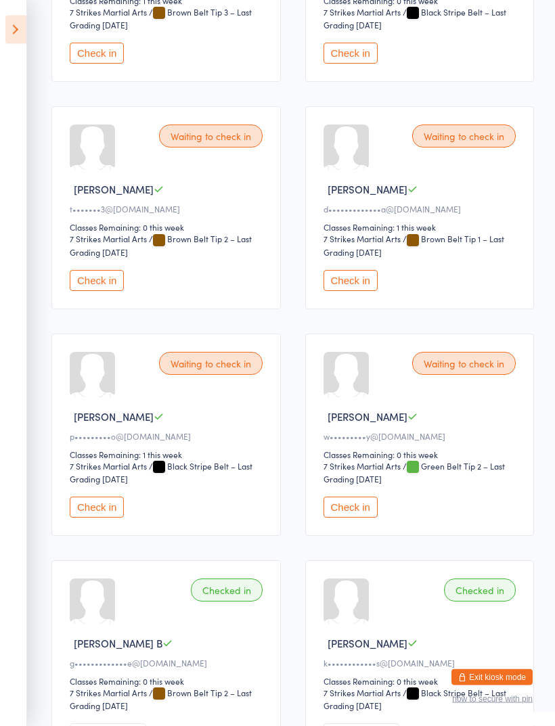
scroll to position [585, 0]
click at [98, 291] on button "Check in" at bounding box center [97, 280] width 54 height 21
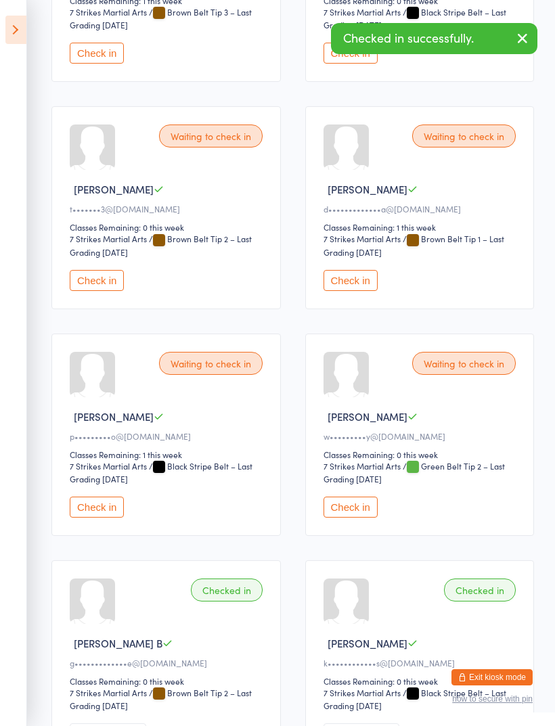
click at [104, 518] on button "Check in" at bounding box center [97, 507] width 54 height 21
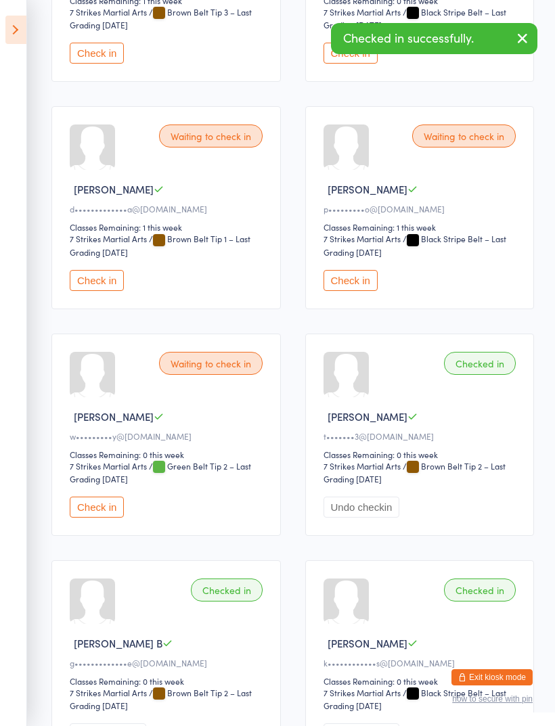
click at [118, 518] on button "Check in" at bounding box center [97, 507] width 54 height 21
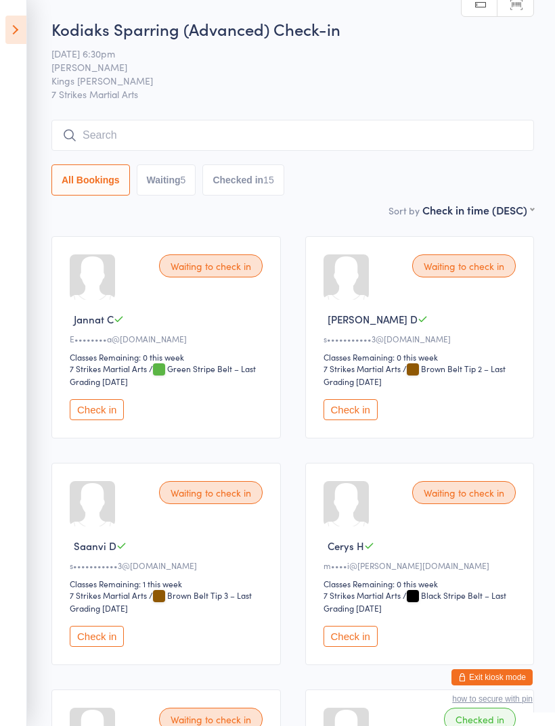
scroll to position [0, 0]
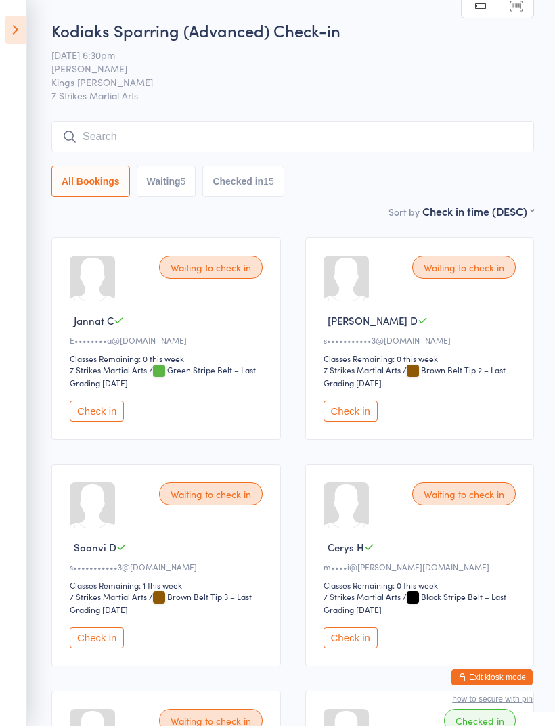
click at [241, 183] on button "Checked in 15" at bounding box center [242, 181] width 81 height 31
